Goal: Information Seeking & Learning: Learn about a topic

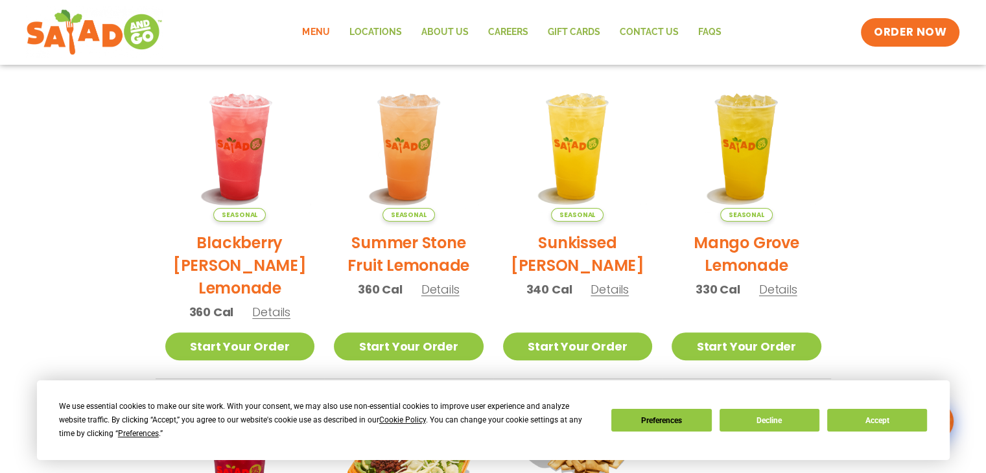
scroll to position [293, 0]
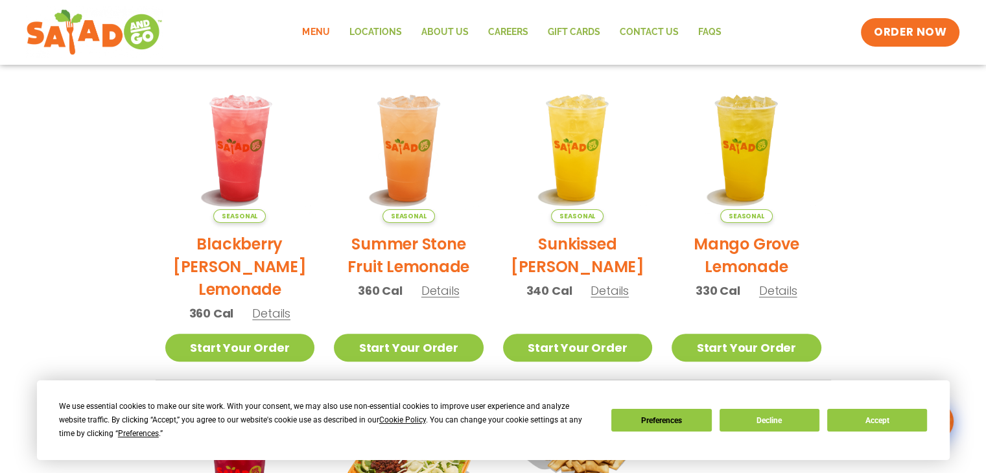
click at [318, 29] on link "Menu" at bounding box center [315, 33] width 47 height 30
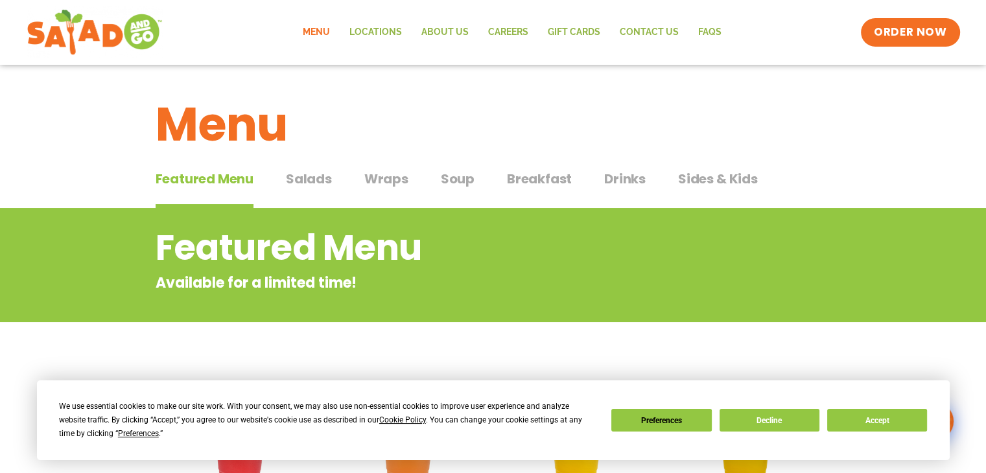
click at [305, 178] on span "Salads" at bounding box center [309, 178] width 46 height 19
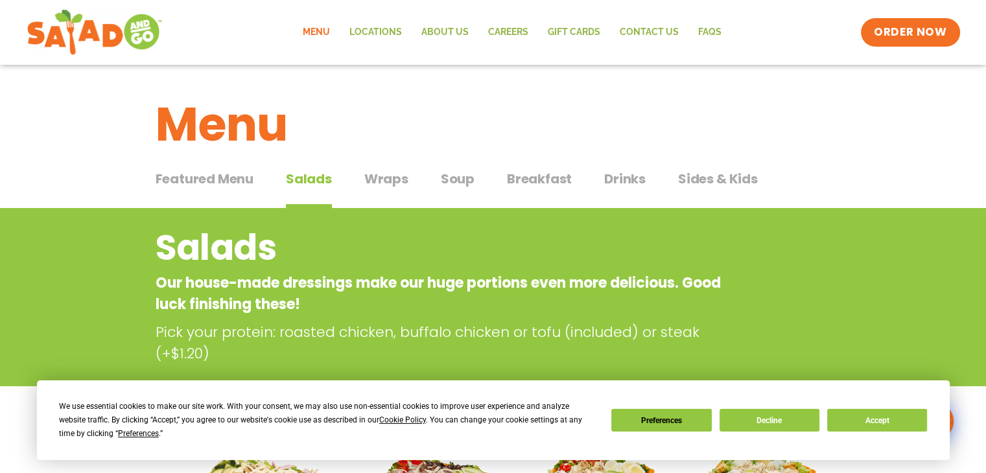
click at [200, 179] on span "Featured Menu" at bounding box center [205, 178] width 98 height 19
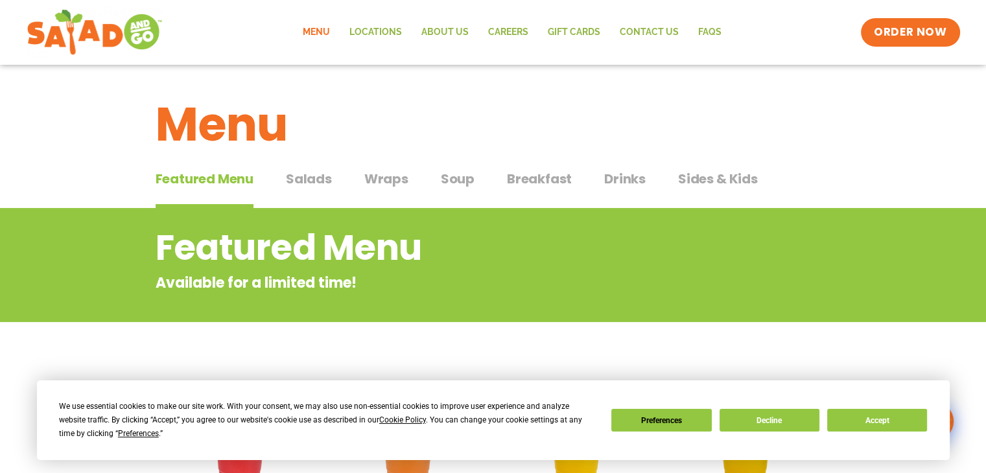
click at [379, 178] on span "Wraps" at bounding box center [386, 178] width 44 height 19
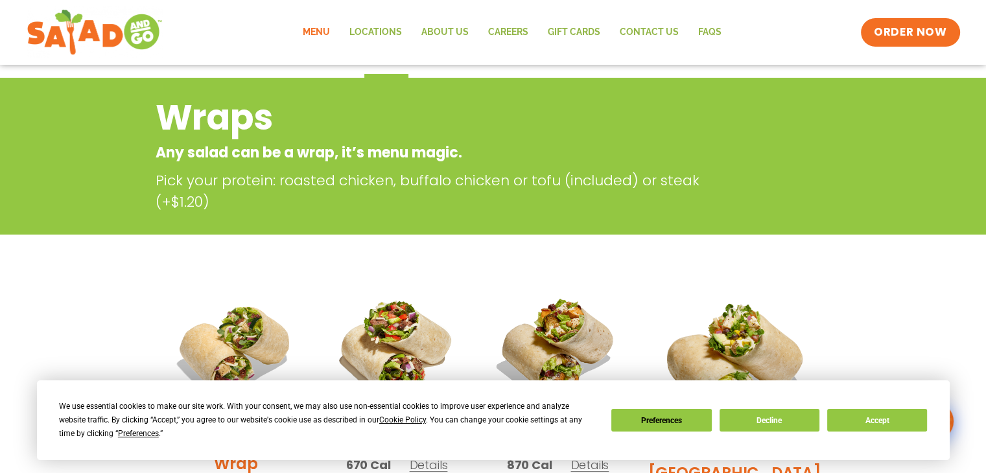
scroll to position [259, 0]
